Goal: Task Accomplishment & Management: Manage account settings

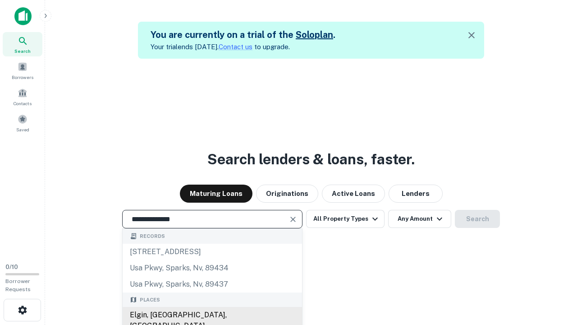
click at [212, 315] on div "Elgin, [GEOGRAPHIC_DATA], [GEOGRAPHIC_DATA]" at bounding box center [213, 320] width 180 height 27
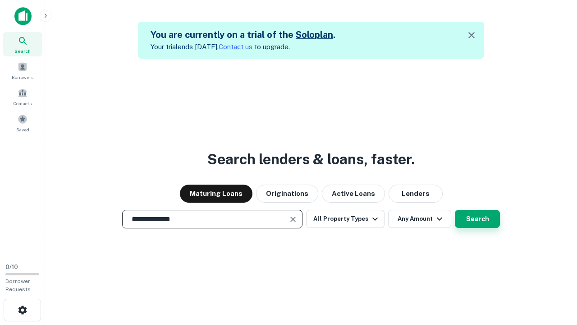
type input "**********"
click at [455, 210] on button "Search" at bounding box center [477, 219] width 45 height 18
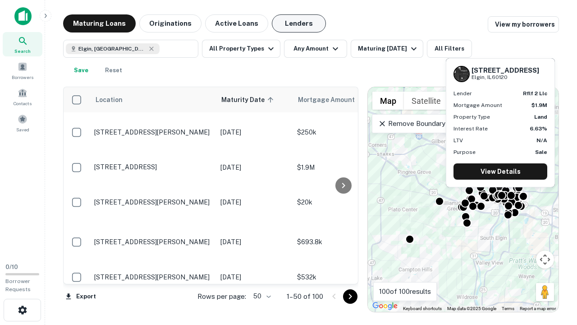
click at [299, 23] on button "Lenders" at bounding box center [299, 23] width 54 height 18
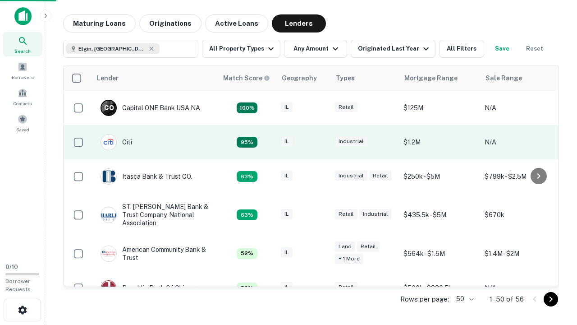
click at [320, 142] on div "IL" at bounding box center [303, 142] width 45 height 12
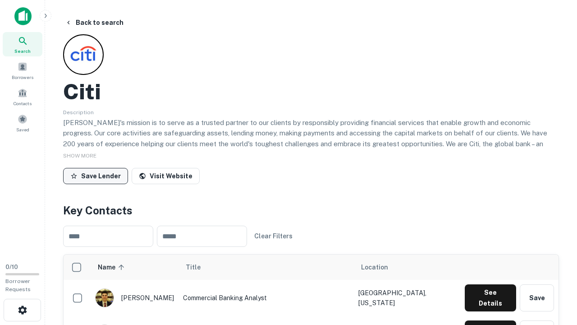
click at [96, 175] on button "Save Lender" at bounding box center [95, 176] width 65 height 16
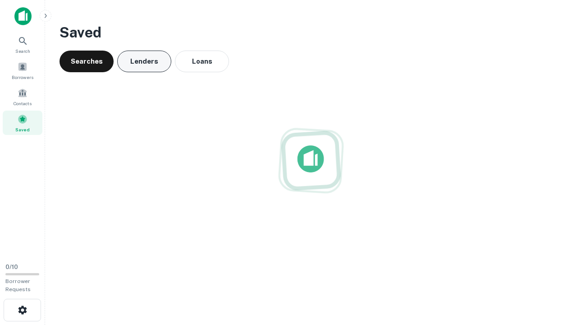
click at [144, 61] on button "Lenders" at bounding box center [144, 62] width 54 height 22
